Goal: Check status: Check status

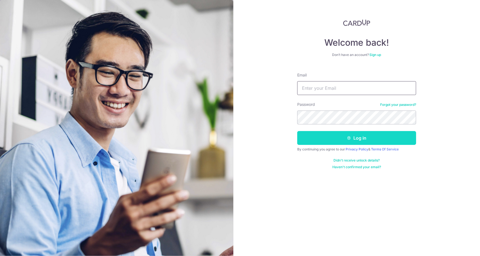
type input "[DOMAIN_NAME][EMAIL_ADDRESS][DOMAIN_NAME]"
click at [346, 138] on button "Log in" at bounding box center [356, 138] width 119 height 14
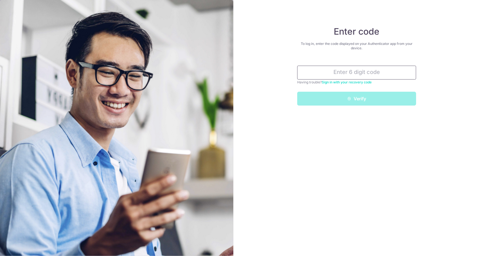
click at [381, 71] on input "text" at bounding box center [356, 73] width 119 height 14
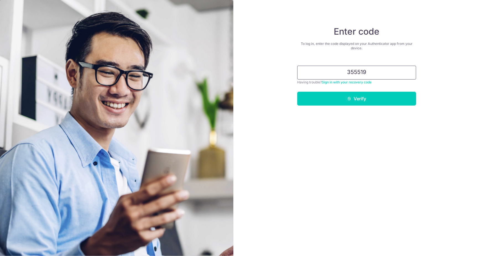
type input "355519"
click at [297, 92] on button "Verify" at bounding box center [356, 99] width 119 height 14
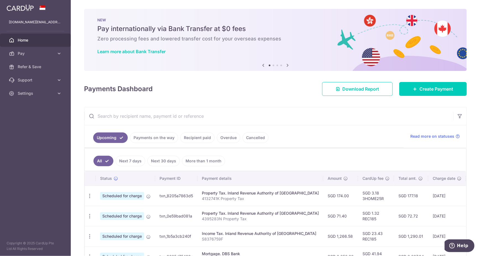
click at [194, 140] on link "Recipient paid" at bounding box center [197, 137] width 34 height 11
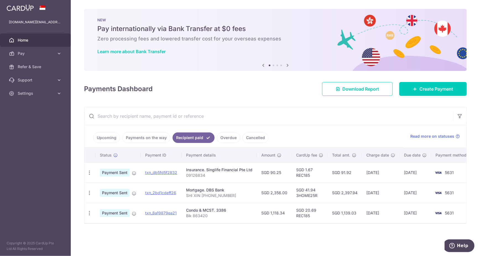
click at [251, 140] on link "Cancelled" at bounding box center [256, 137] width 26 height 11
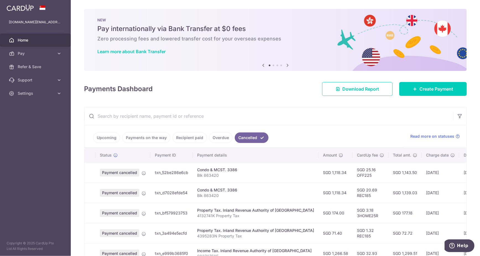
click at [217, 137] on link "Overdue" at bounding box center [221, 137] width 24 height 11
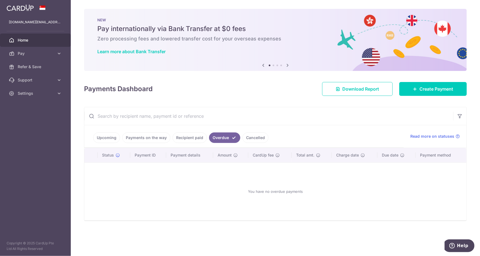
click at [183, 137] on link "Recipient paid" at bounding box center [190, 137] width 34 height 11
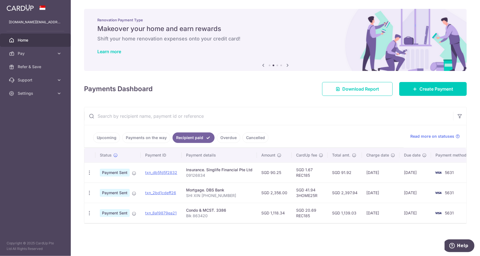
click at [157, 139] on link "Payments on the way" at bounding box center [146, 137] width 48 height 11
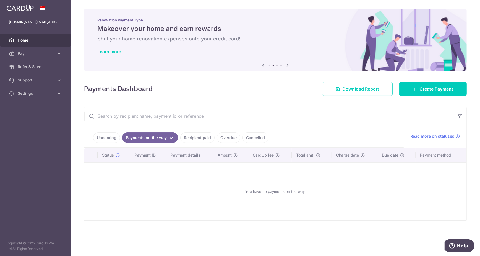
click at [113, 140] on link "Upcoming" at bounding box center [106, 137] width 27 height 11
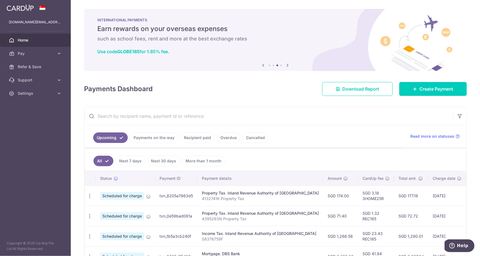
click at [158, 137] on link "Payments on the way" at bounding box center [154, 137] width 48 height 11
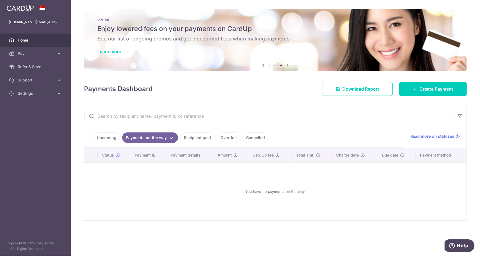
click at [193, 138] on link "Recipient paid" at bounding box center [197, 137] width 34 height 11
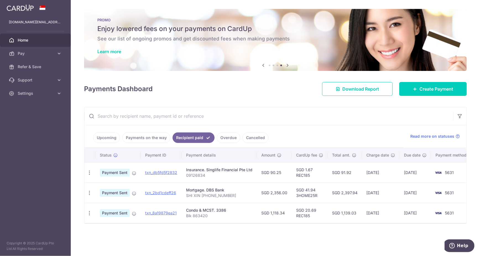
click at [226, 138] on link "Overdue" at bounding box center [229, 137] width 24 height 11
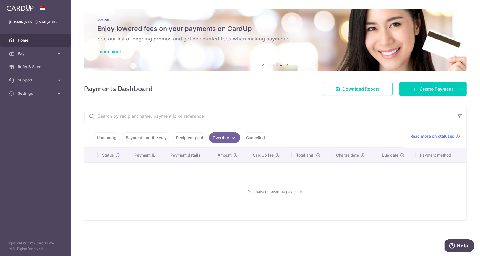
click at [195, 136] on link "Recipient paid" at bounding box center [190, 137] width 34 height 11
